Goal: Information Seeking & Learning: Learn about a topic

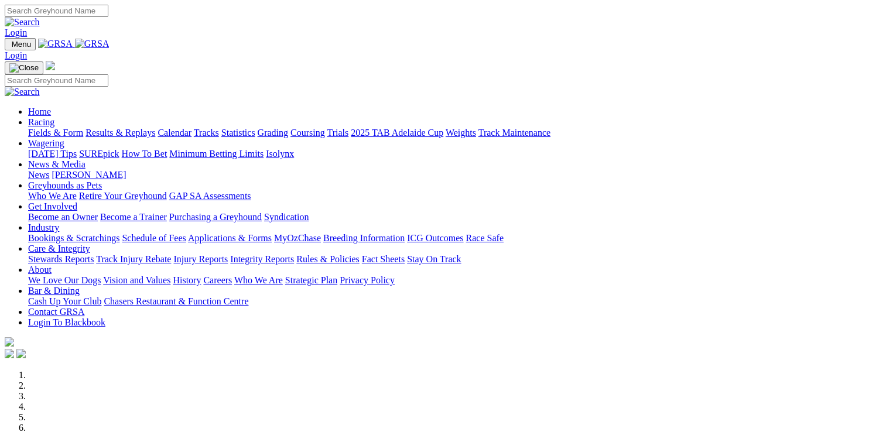
click at [119, 149] on link "SUREpick" at bounding box center [99, 154] width 40 height 10
click at [64, 138] on link "Wagering" at bounding box center [46, 143] width 36 height 10
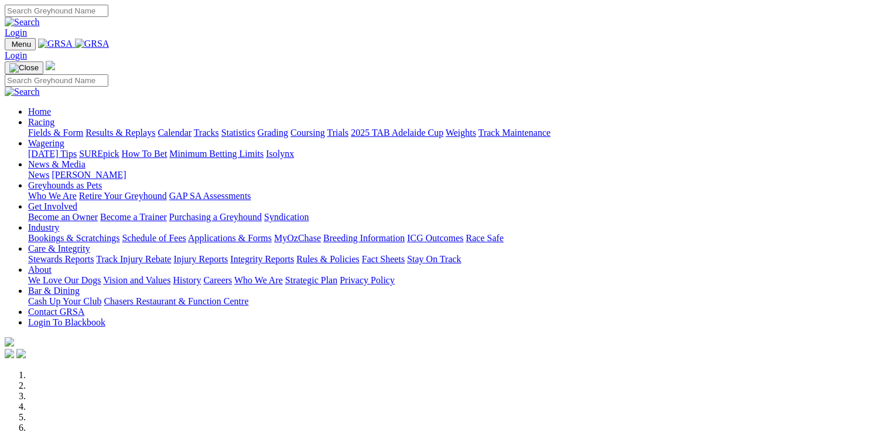
click at [64, 138] on link "Wagering" at bounding box center [46, 143] width 36 height 10
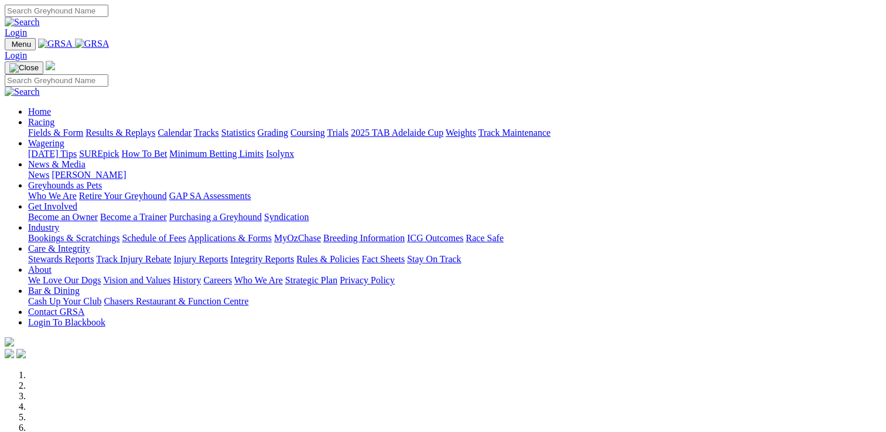
click at [119, 149] on link "SUREpick" at bounding box center [99, 154] width 40 height 10
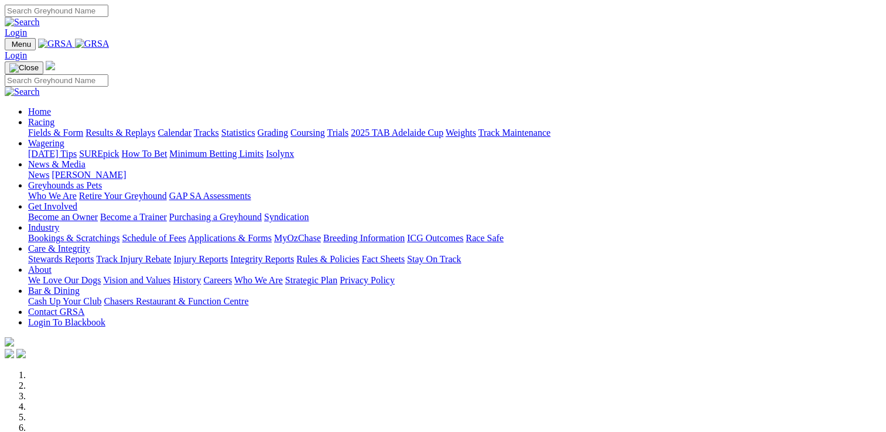
click at [77, 149] on link "[DATE] Tips" at bounding box center [52, 154] width 49 height 10
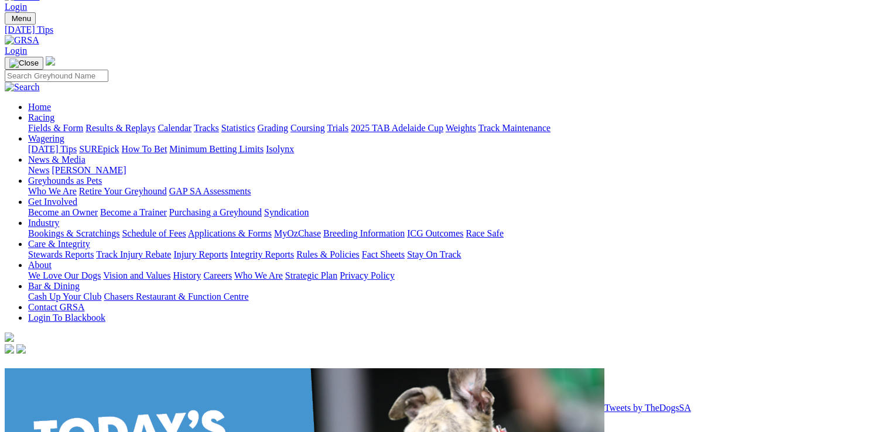
scroll to position [29, 0]
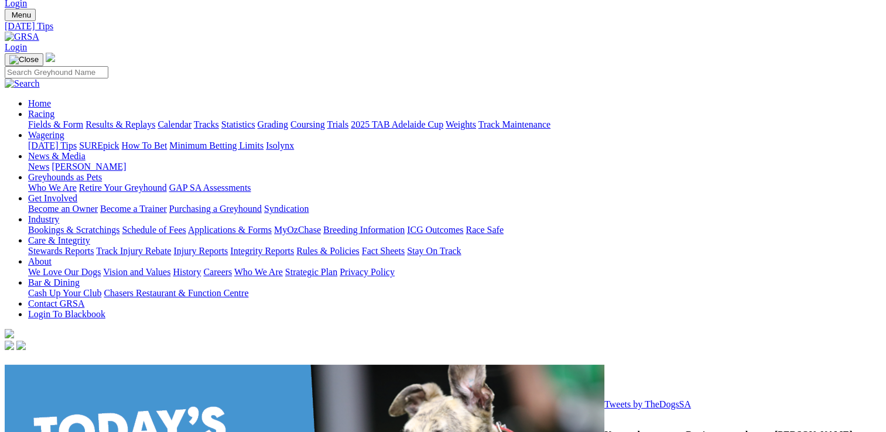
click at [77, 141] on link "[DATE] Tips" at bounding box center [52, 146] width 49 height 10
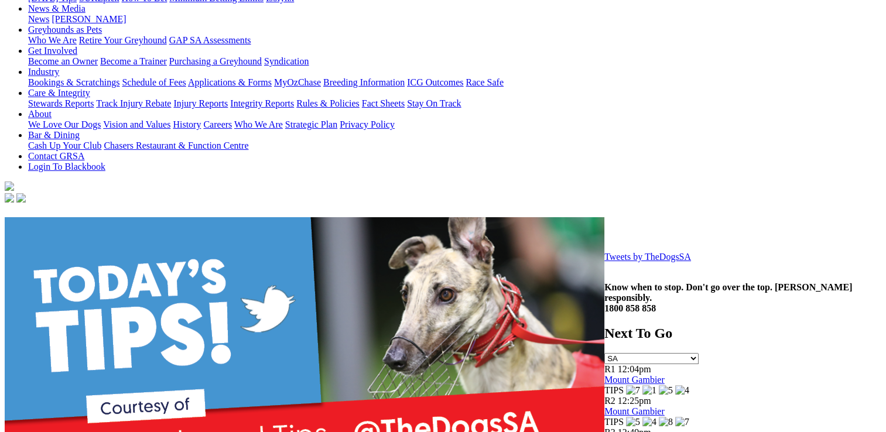
scroll to position [242, 0]
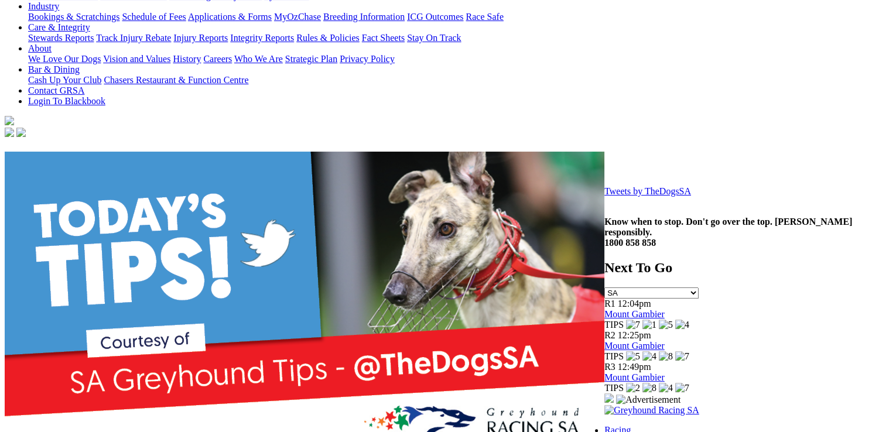
click at [604, 196] on link "Tweets by TheDogsSA" at bounding box center [647, 191] width 87 height 10
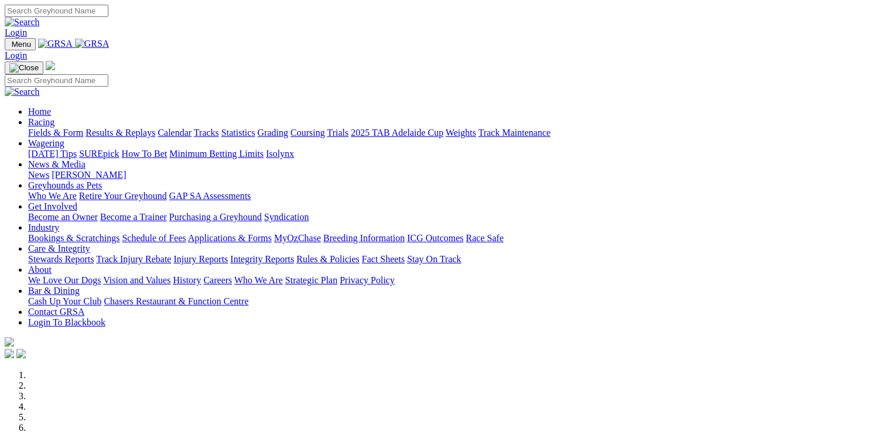
click at [126, 170] on link "[PERSON_NAME]" at bounding box center [89, 175] width 74 height 10
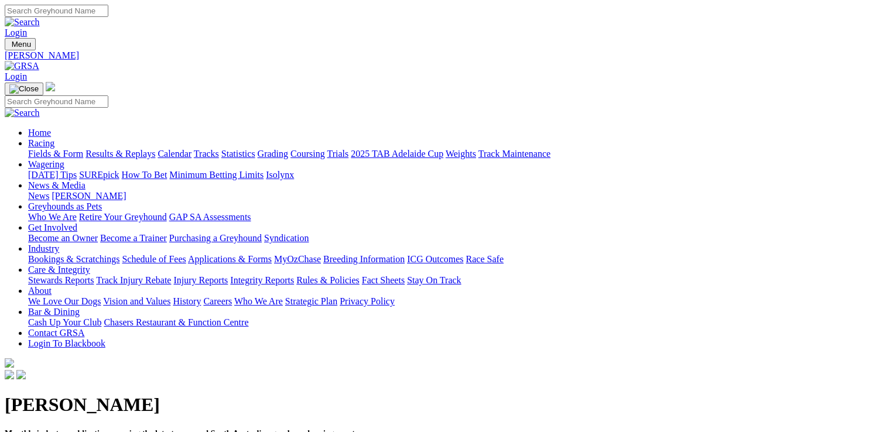
click at [77, 170] on link "[DATE] Tips" at bounding box center [52, 175] width 49 height 10
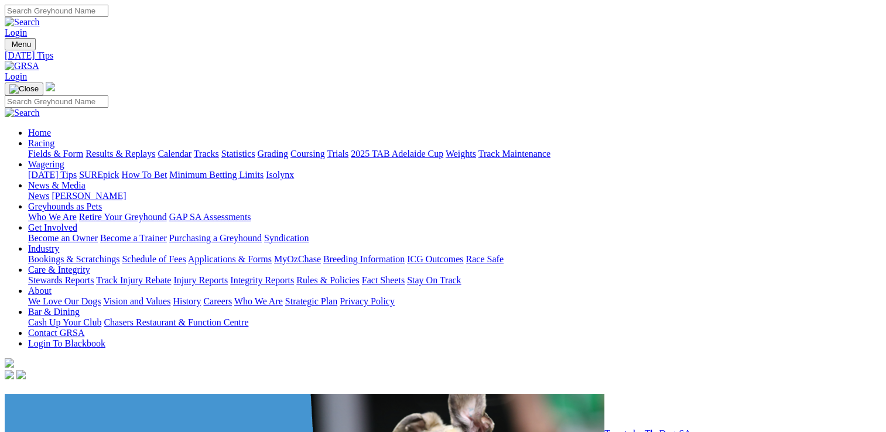
click at [77, 170] on link "[DATE] Tips" at bounding box center [52, 175] width 49 height 10
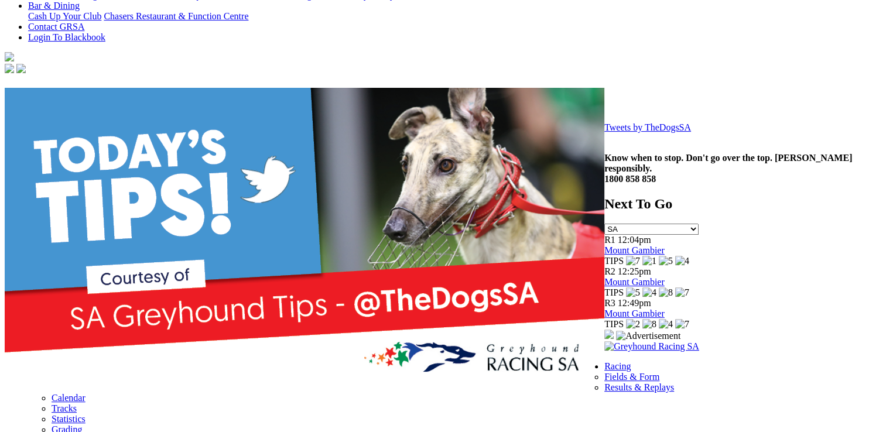
scroll to position [326, 0]
